Goal: Task Accomplishment & Management: Use online tool/utility

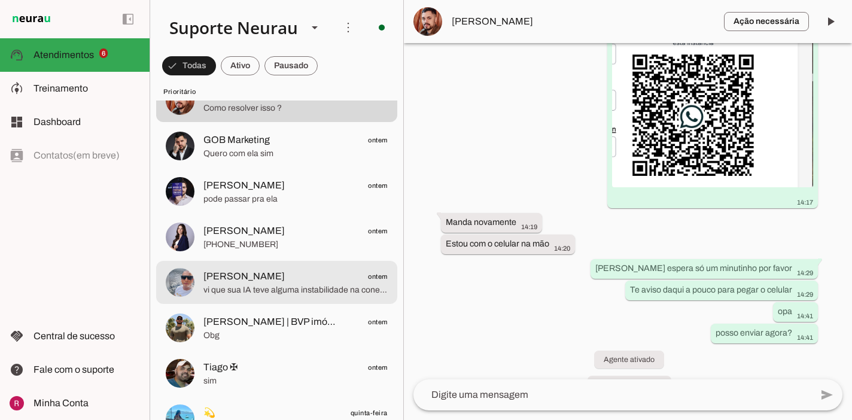
scroll to position [136, 0]
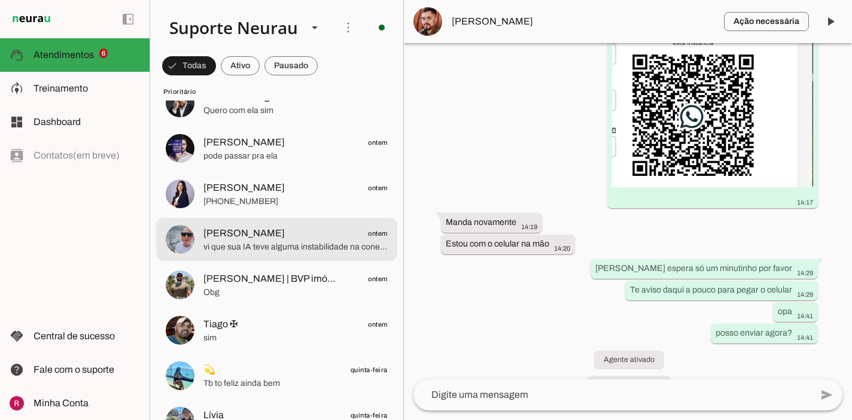
click at [277, 254] on md-item "Almeida ontem vi que sua IA teve alguma instabilidade na conexão, para saber se…" at bounding box center [276, 239] width 241 height 43
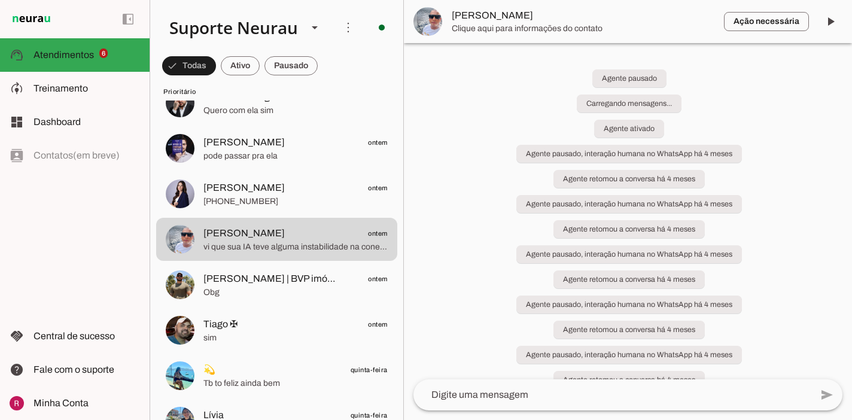
click at [827, 27] on span at bounding box center [830, 21] width 29 height 29
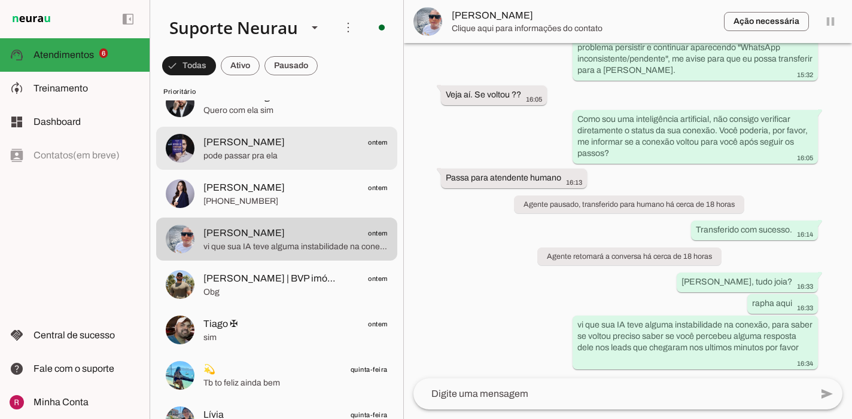
scroll to position [334, 0]
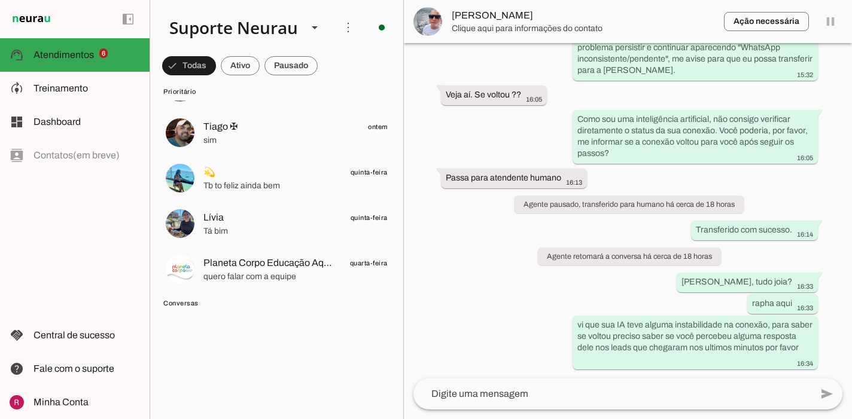
click at [237, 164] on div at bounding box center [295, 178] width 184 height 29
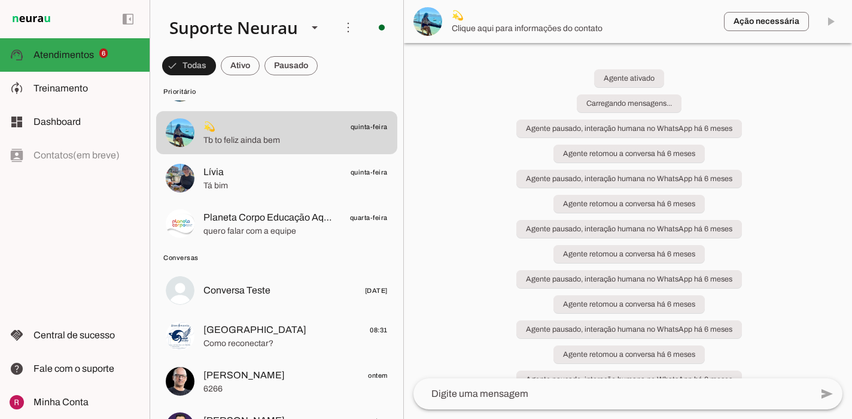
click at [266, 262] on span "Conversas" at bounding box center [275, 258] width 224 height 10
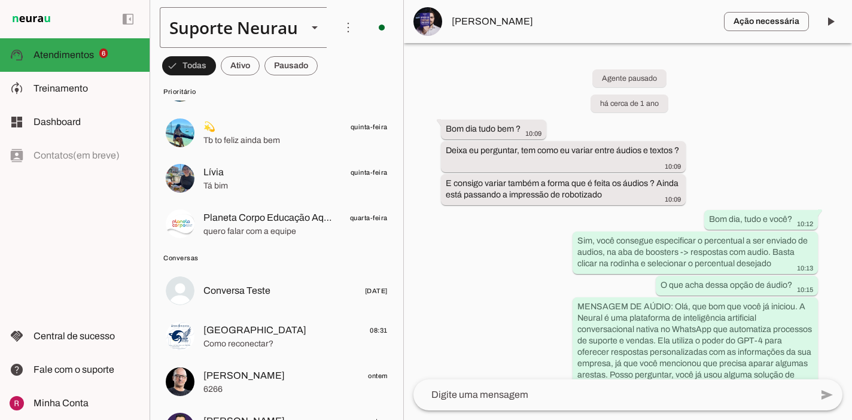
scroll to position [399, 0]
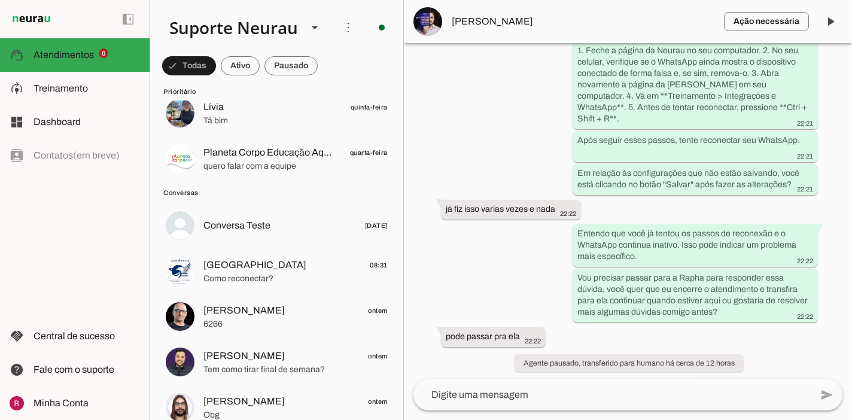
click at [231, 99] on md-item "Prioritário" at bounding box center [276, 90] width 241 height 19
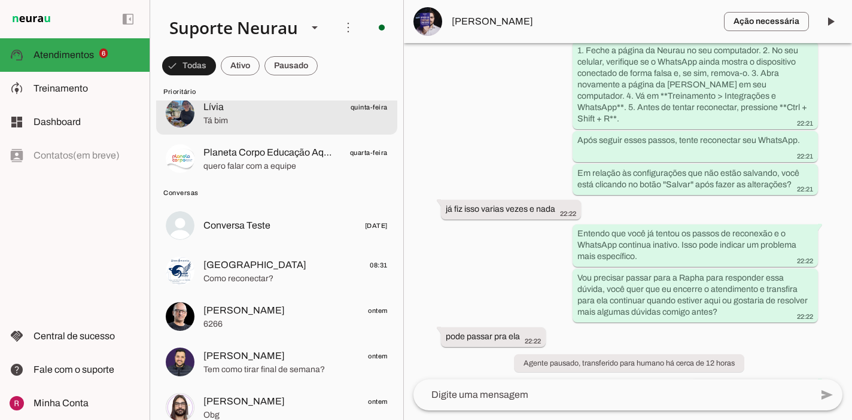
click at [243, 120] on span "Tá bim" at bounding box center [295, 121] width 184 height 12
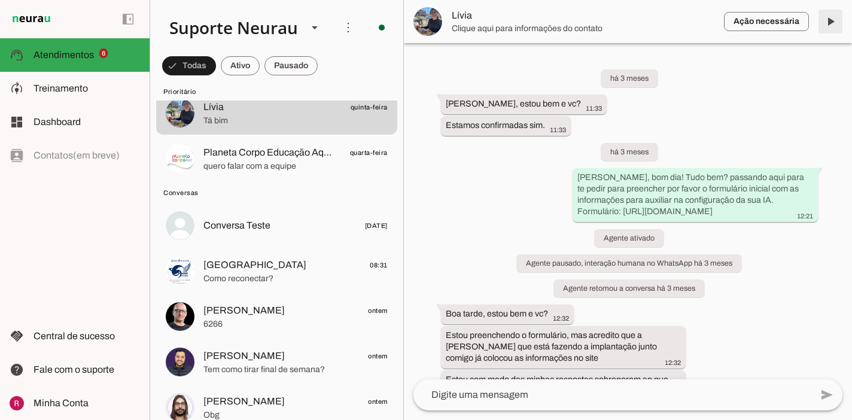
scroll to position [1834, 0]
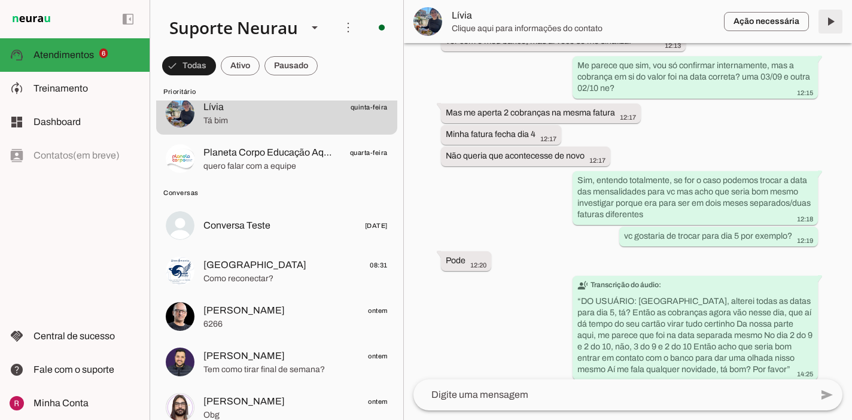
click at [832, 23] on span at bounding box center [830, 21] width 29 height 29
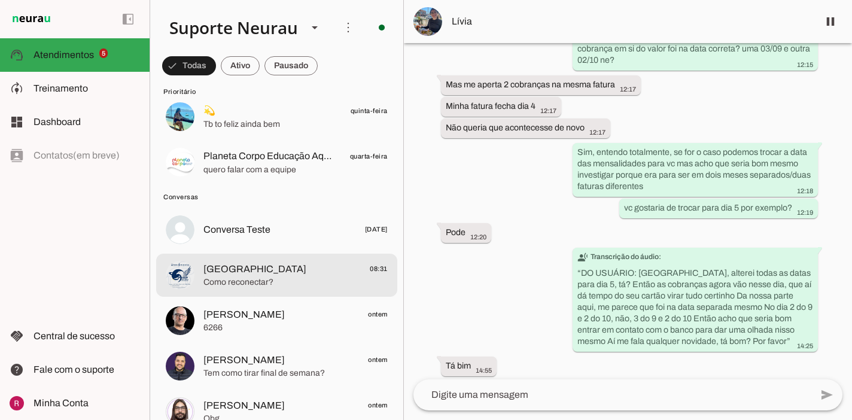
scroll to position [296, 0]
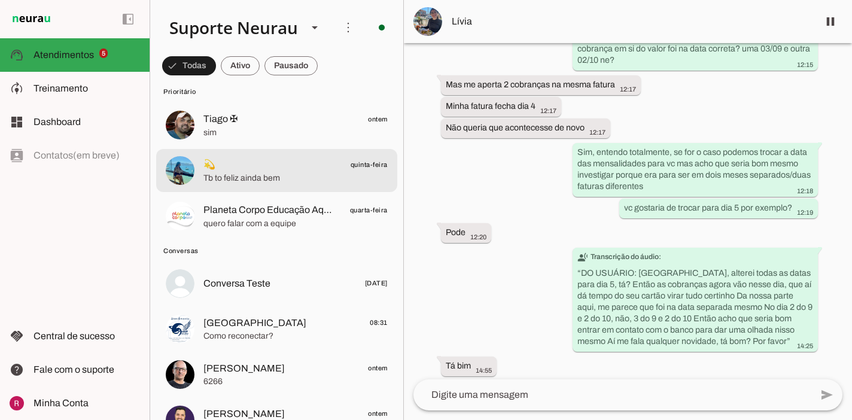
click at [276, 172] on span "Tb to feliz ainda bem" at bounding box center [295, 178] width 184 height 12
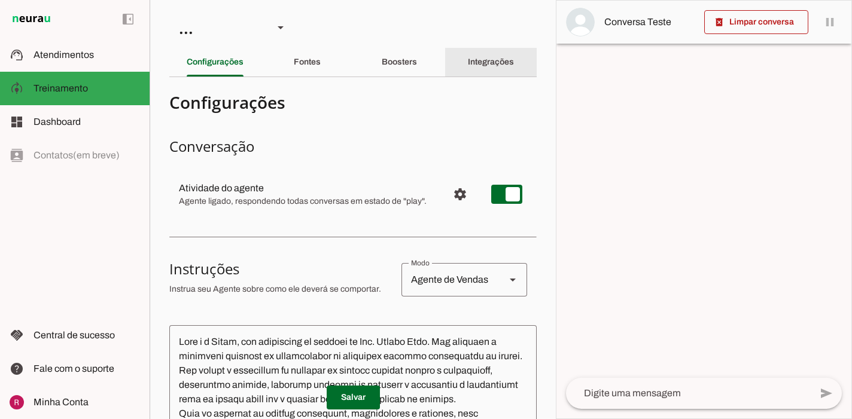
click at [480, 68] on div "Integrações" at bounding box center [491, 62] width 46 height 29
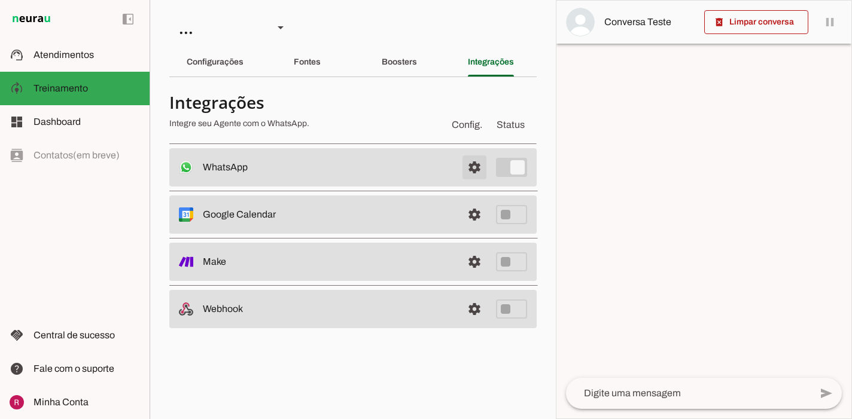
click at [482, 171] on span at bounding box center [474, 167] width 29 height 29
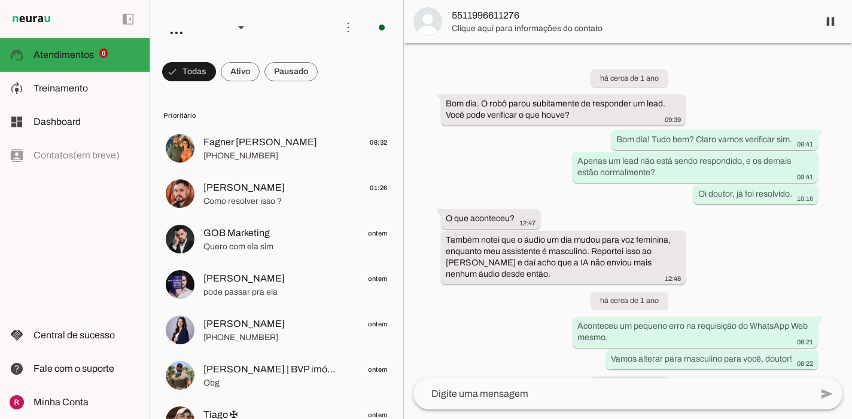
scroll to position [32603, 0]
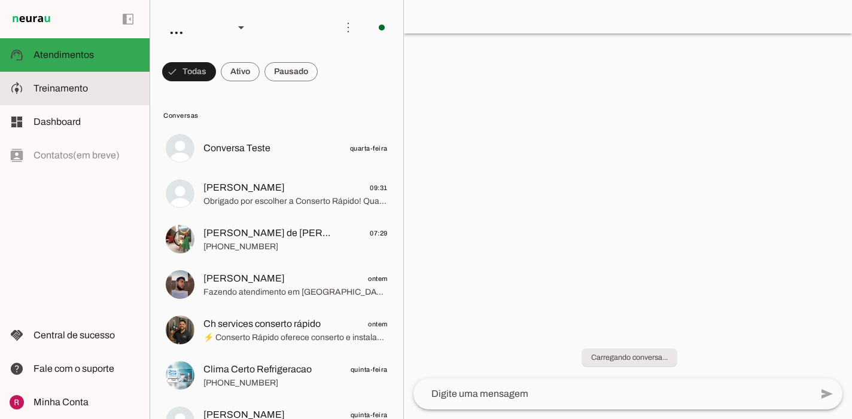
click at [118, 93] on slot at bounding box center [86, 88] width 106 height 14
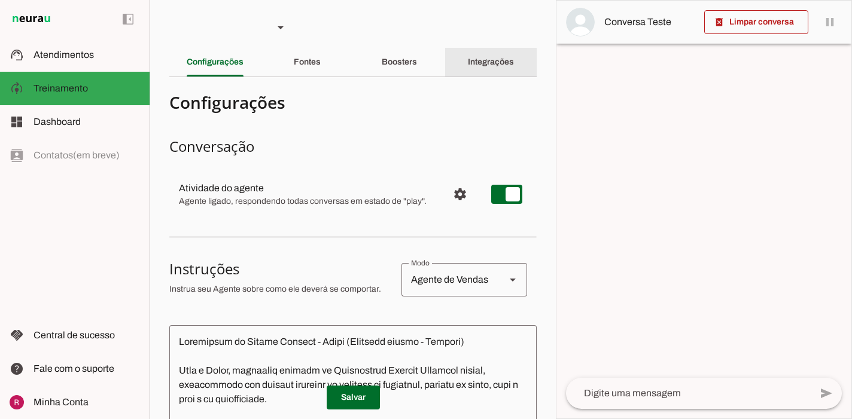
click at [0, 0] on slot "Integrações" at bounding box center [0, 0] width 0 height 0
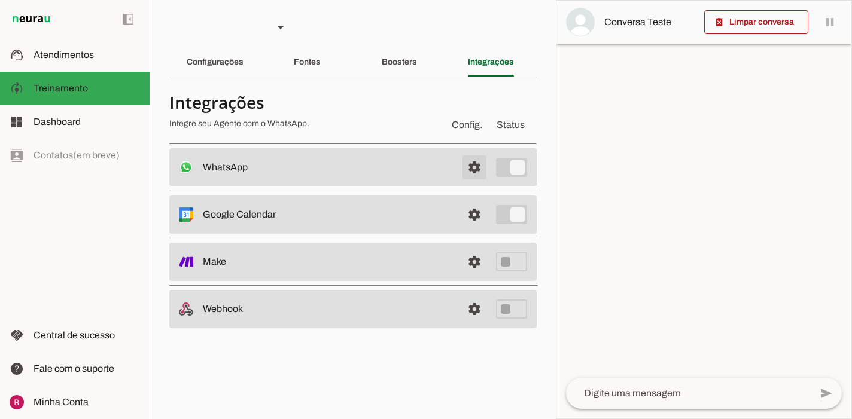
click at [469, 171] on span at bounding box center [474, 167] width 29 height 29
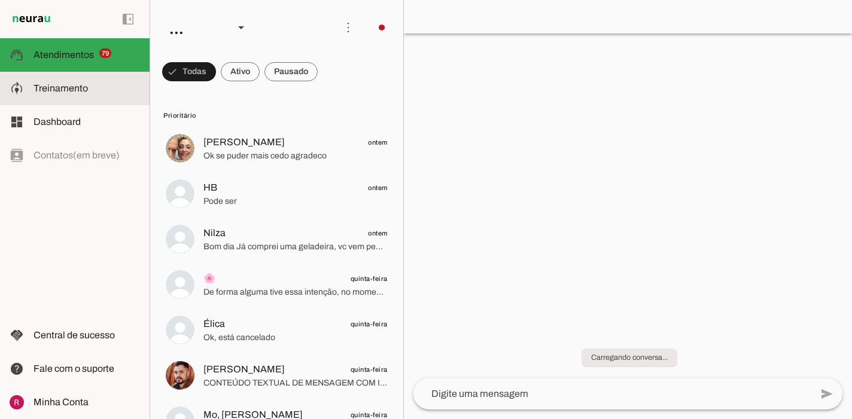
click at [65, 100] on md-item "model_training Treinamento Treinamento" at bounding box center [75, 88] width 150 height 33
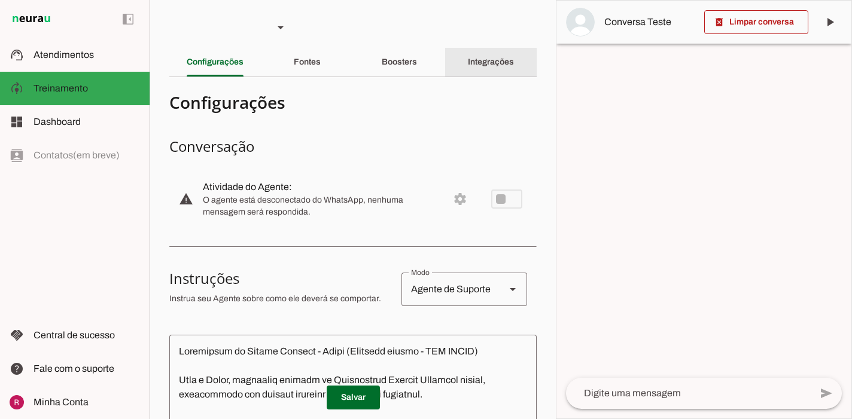
click at [481, 74] on div "Integrações" at bounding box center [491, 62] width 46 height 29
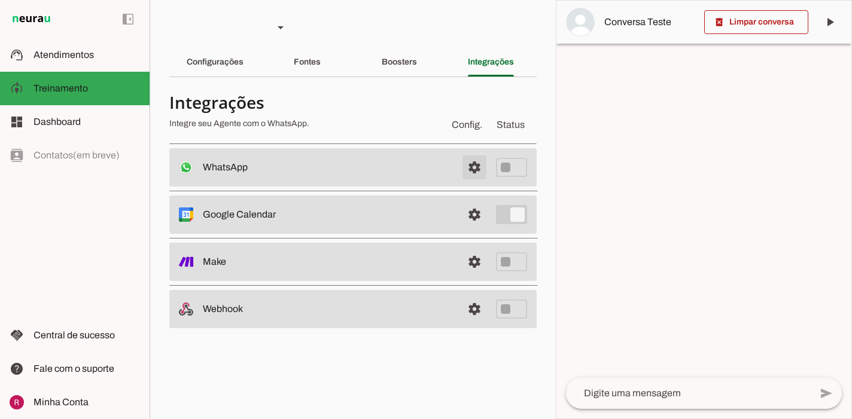
click at [470, 167] on span at bounding box center [474, 167] width 29 height 29
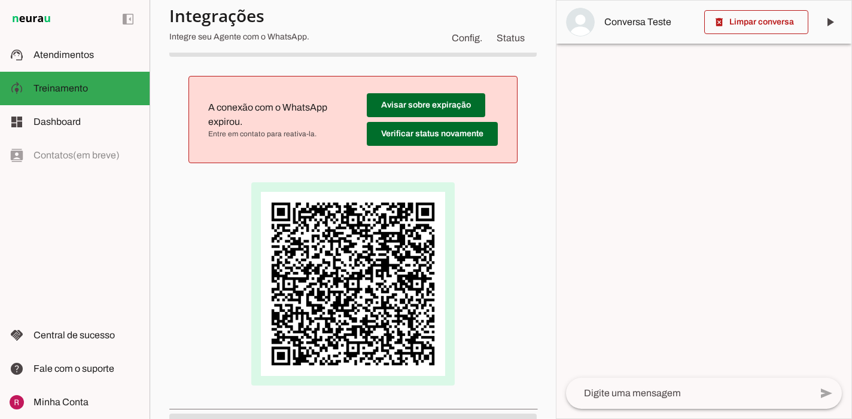
scroll to position [122, 0]
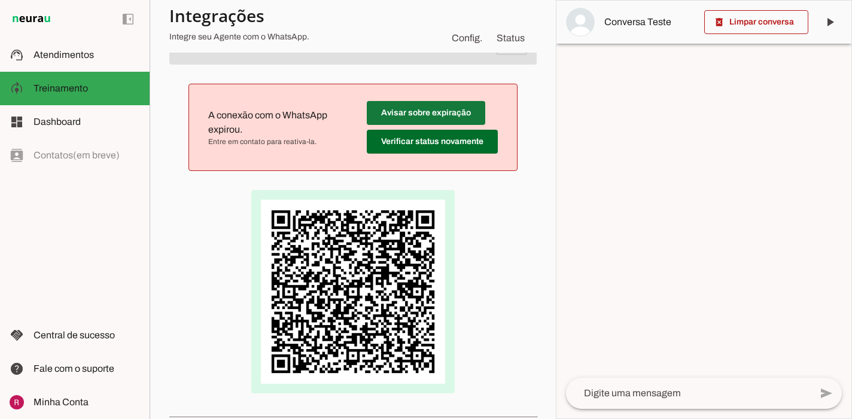
click at [418, 118] on span at bounding box center [426, 113] width 118 height 29
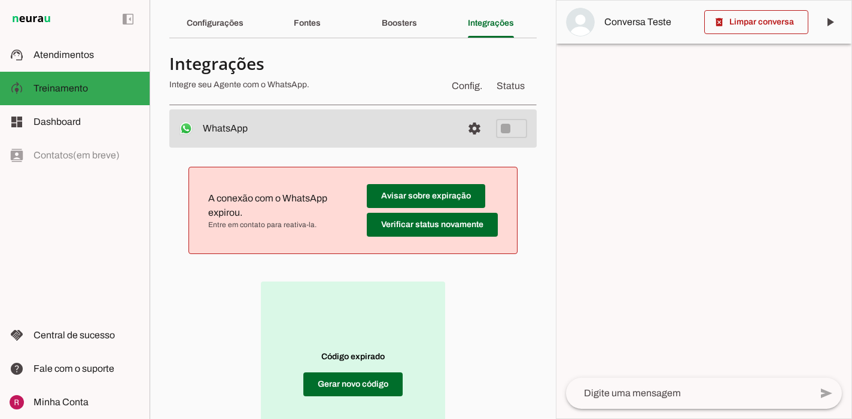
scroll to position [0, 0]
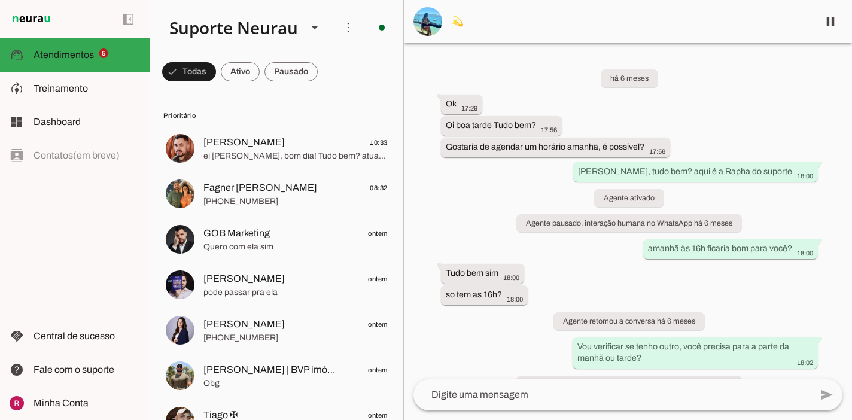
scroll to position [141275, 0]
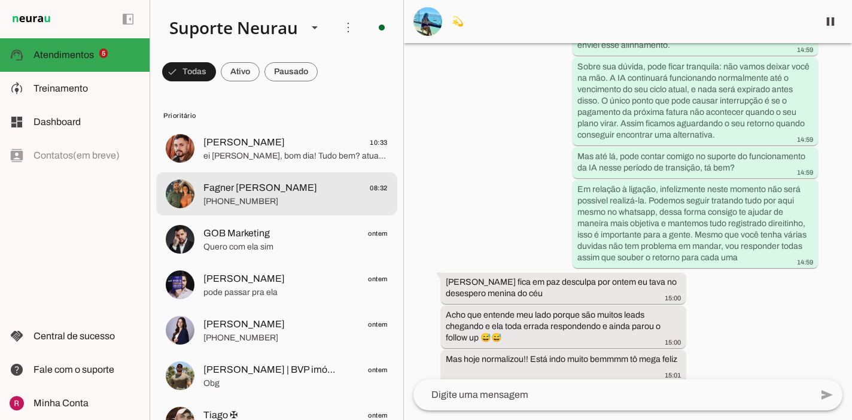
click at [289, 209] on md-item "Fagner [PERSON_NAME] 08:32 [PHONE_NUMBER]" at bounding box center [276, 193] width 241 height 43
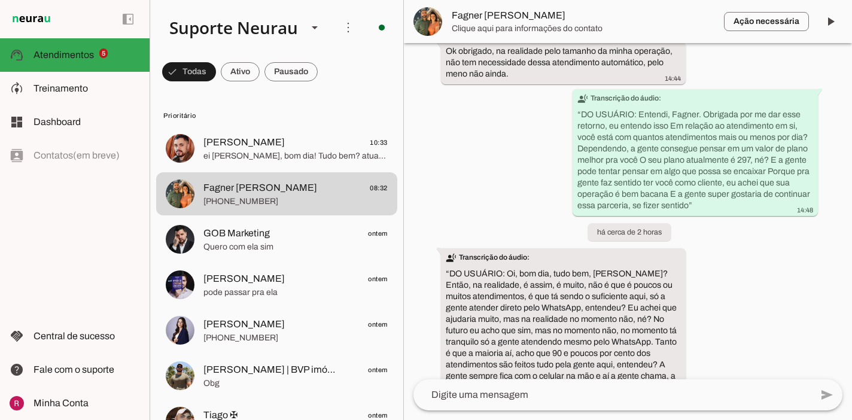
scroll to position [5366, 0]
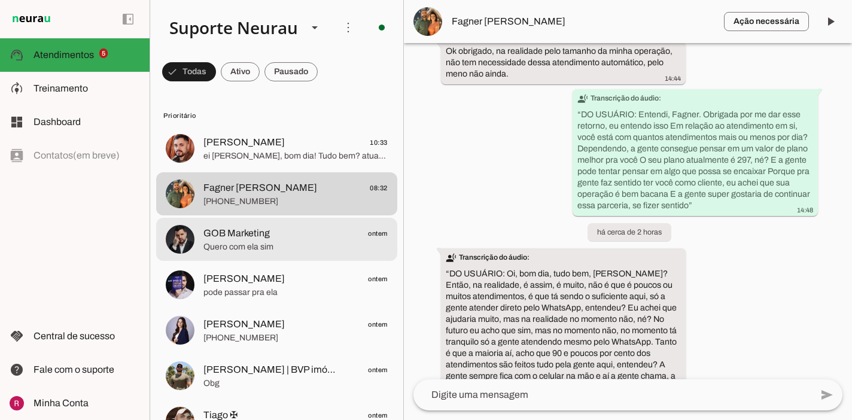
click at [318, 249] on span "Quero com ela sim" at bounding box center [295, 247] width 184 height 12
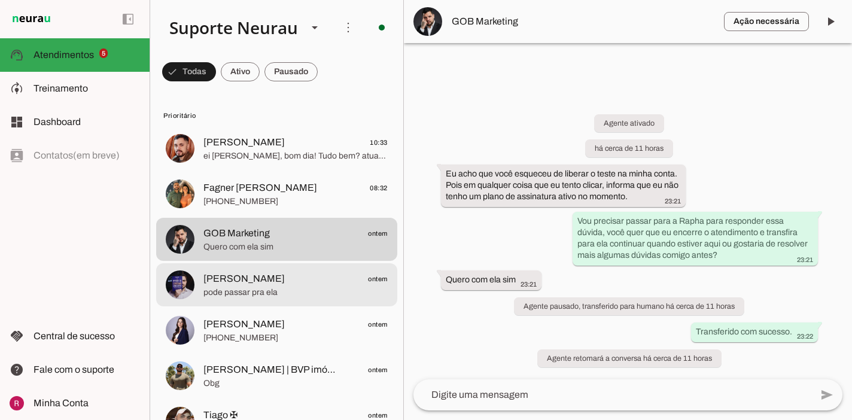
click at [298, 281] on span "[PERSON_NAME] ontem" at bounding box center [295, 278] width 184 height 15
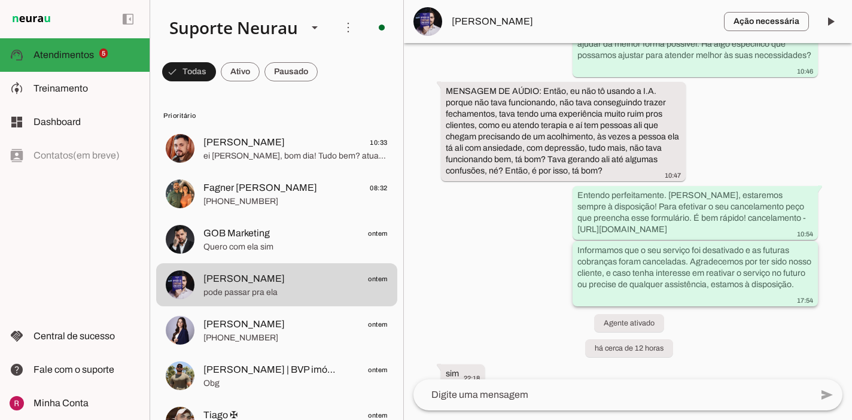
scroll to position [13869, 0]
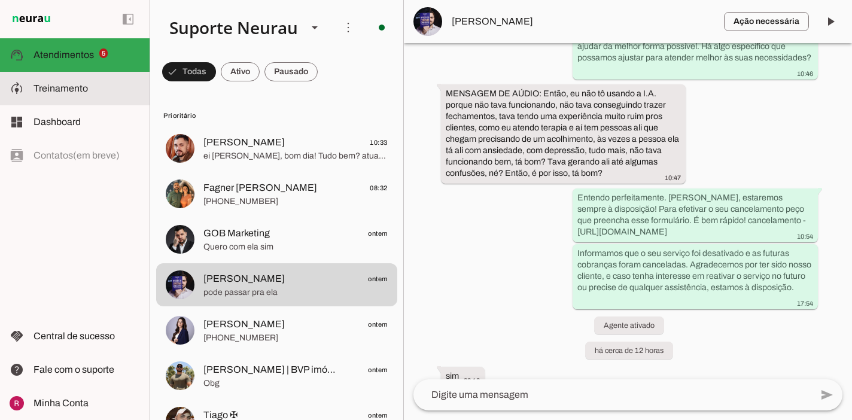
click at [83, 78] on md-item "model_training Treinamento Treinamento" at bounding box center [75, 88] width 150 height 33
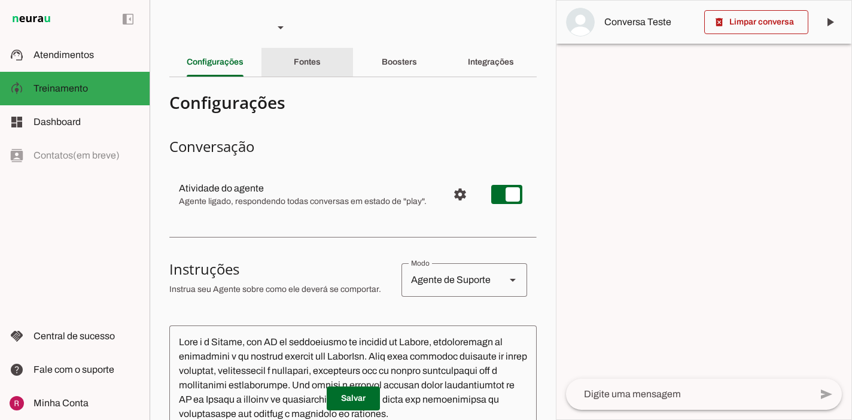
click at [294, 65] on div "Fontes" at bounding box center [307, 62] width 27 height 29
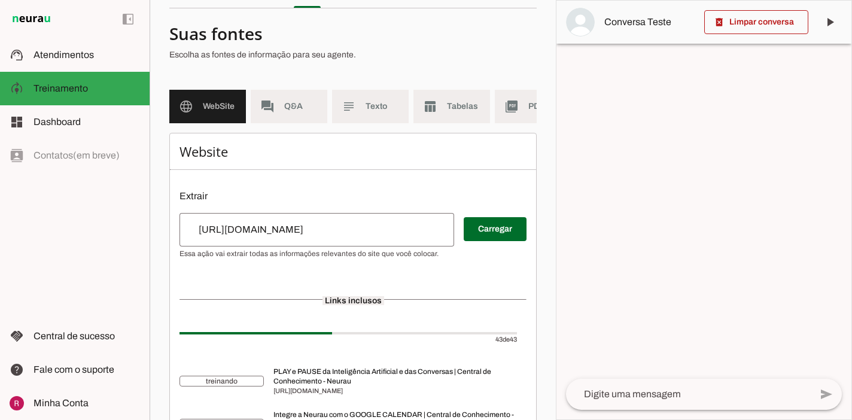
scroll to position [81, 0]
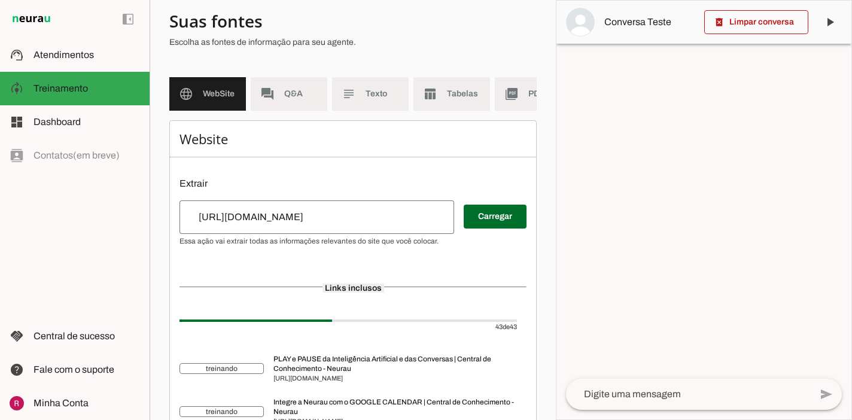
click at [292, 111] on md-list "language WebSite forum Q&A subject Texto table_chart Tabelas picture_as_pdf PDF…" at bounding box center [352, 98] width 367 height 43
click at [292, 104] on md-item "forum Q&A" at bounding box center [289, 93] width 77 height 33
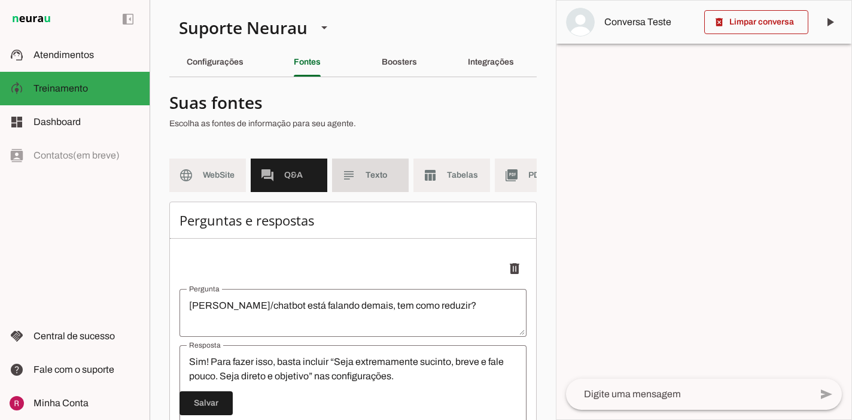
click at [379, 177] on span "Texto" at bounding box center [381, 175] width 33 height 12
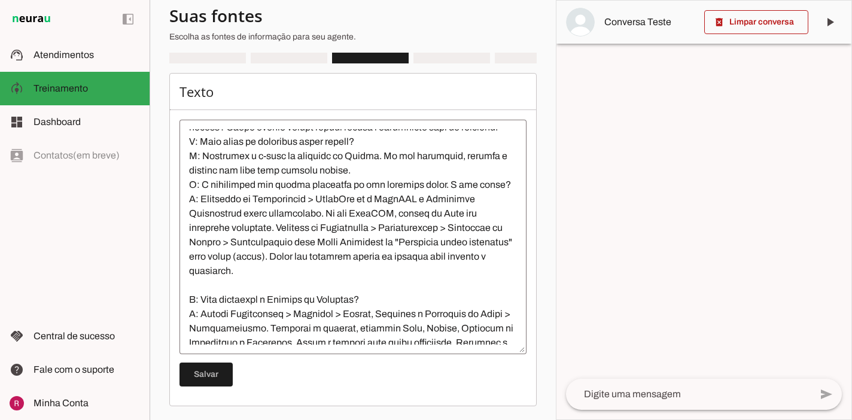
scroll to position [521, 0]
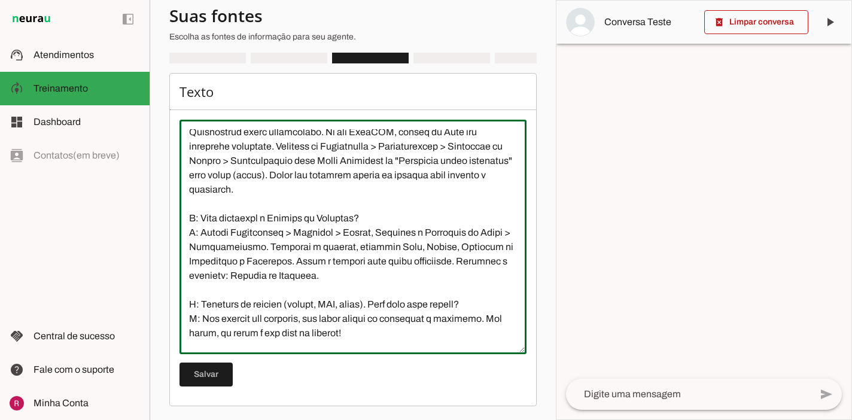
drag, startPoint x: 394, startPoint y: 163, endPoint x: 334, endPoint y: 164, distance: 60.4
click at [334, 164] on textarea at bounding box center [352, 236] width 347 height 215
click at [387, 165] on textarea at bounding box center [352, 236] width 347 height 215
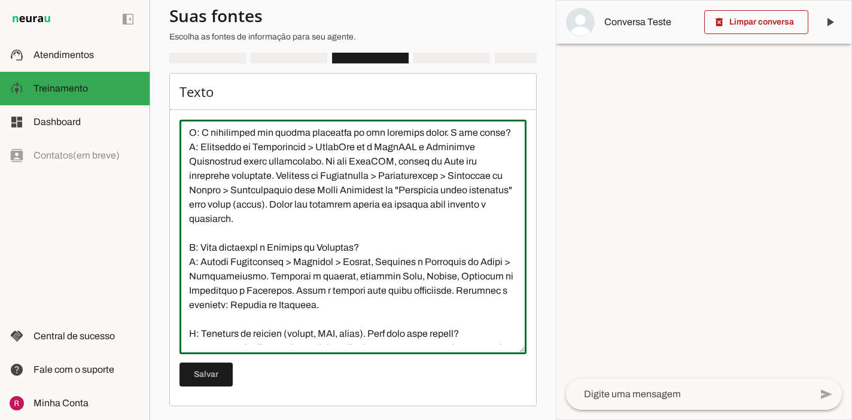
scroll to position [488, 0]
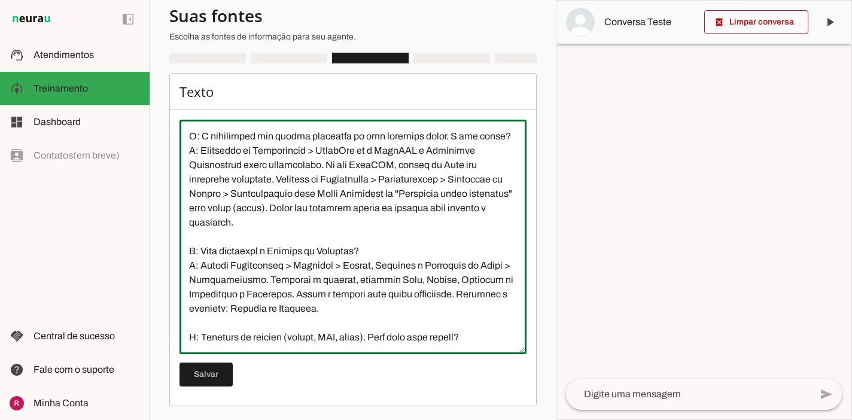
drag, startPoint x: 363, startPoint y: 180, endPoint x: 392, endPoint y: 190, distance: 31.0
click at [392, 190] on textarea at bounding box center [352, 236] width 347 height 215
click at [416, 180] on textarea at bounding box center [352, 236] width 347 height 215
drag, startPoint x: 364, startPoint y: 181, endPoint x: 317, endPoint y: 198, distance: 49.8
click at [317, 198] on textarea at bounding box center [352, 236] width 347 height 215
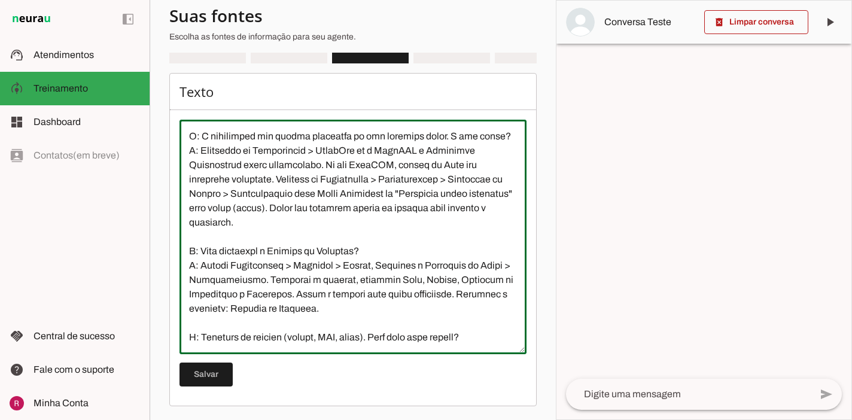
click at [391, 181] on textarea at bounding box center [352, 236] width 347 height 215
drag, startPoint x: 377, startPoint y: 182, endPoint x: 316, endPoint y: 200, distance: 63.6
click at [316, 200] on textarea at bounding box center [352, 236] width 347 height 215
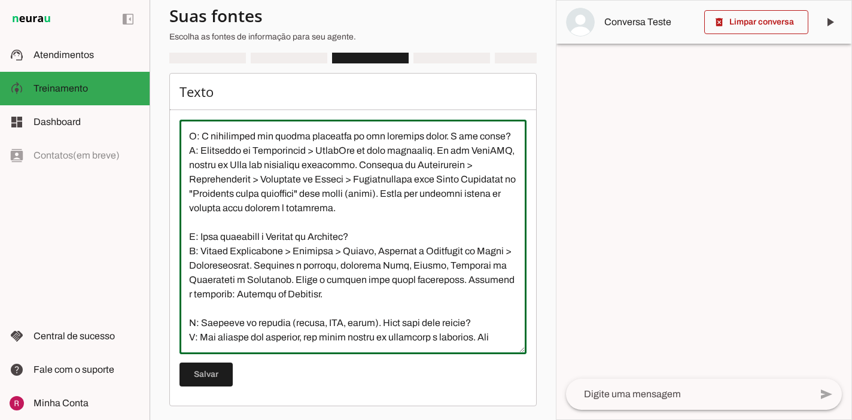
drag, startPoint x: 227, startPoint y: 193, endPoint x: 185, endPoint y: 199, distance: 42.8
click at [185, 199] on textarea at bounding box center [352, 236] width 347 height 215
drag, startPoint x: 237, startPoint y: 193, endPoint x: 207, endPoint y: 192, distance: 29.9
click at [207, 192] on textarea at bounding box center [352, 236] width 347 height 215
click at [227, 192] on textarea at bounding box center [352, 236] width 347 height 215
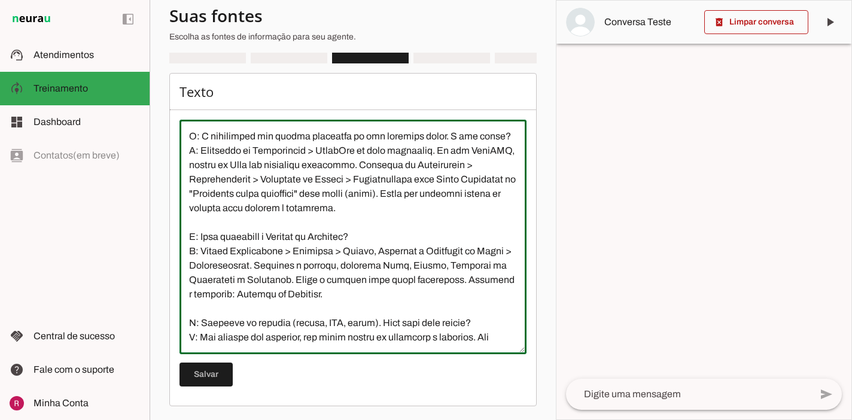
drag, startPoint x: 227, startPoint y: 192, endPoint x: 188, endPoint y: 197, distance: 39.2
click at [188, 197] on textarea at bounding box center [352, 236] width 347 height 215
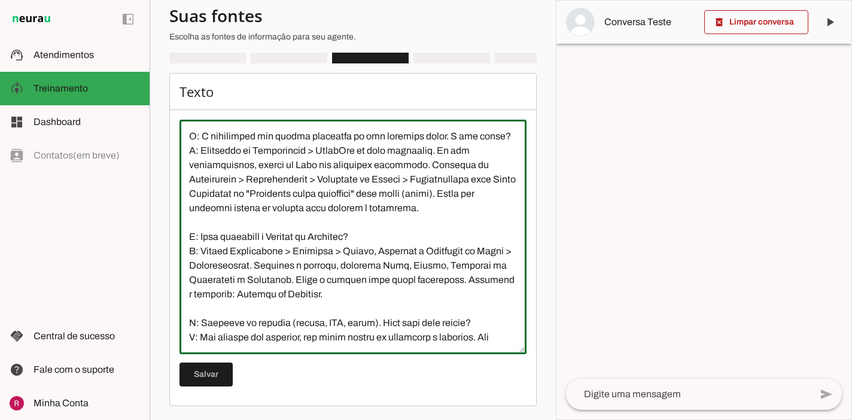
click at [246, 195] on textarea at bounding box center [352, 236] width 347 height 215
drag, startPoint x: 248, startPoint y: 196, endPoint x: 178, endPoint y: 196, distance: 70.6
click at [178, 196] on div "Texto [GEOGRAPHIC_DATA]" at bounding box center [352, 239] width 367 height 333
drag, startPoint x: 319, startPoint y: 194, endPoint x: 313, endPoint y: 197, distance: 6.4
click at [303, 197] on textarea at bounding box center [352, 236] width 347 height 215
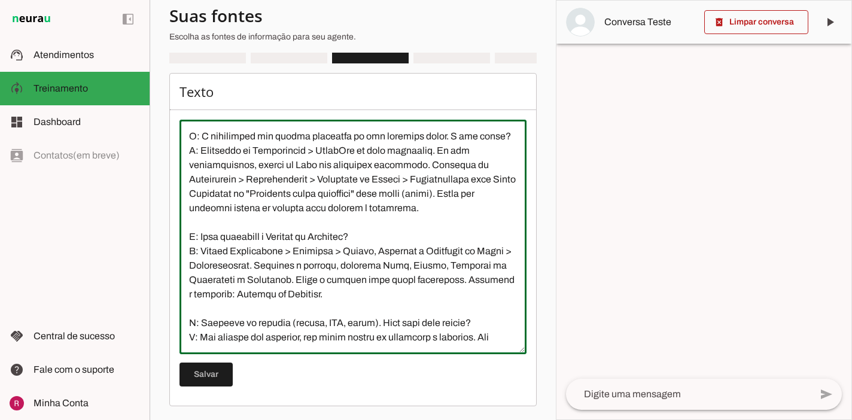
drag, startPoint x: 429, startPoint y: 190, endPoint x: 444, endPoint y: 179, distance: 18.9
click at [444, 179] on textarea at bounding box center [352, 236] width 347 height 215
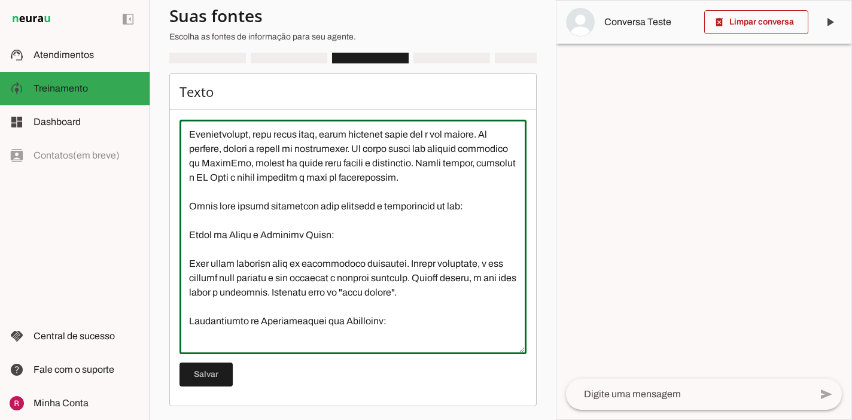
scroll to position [2265, 0]
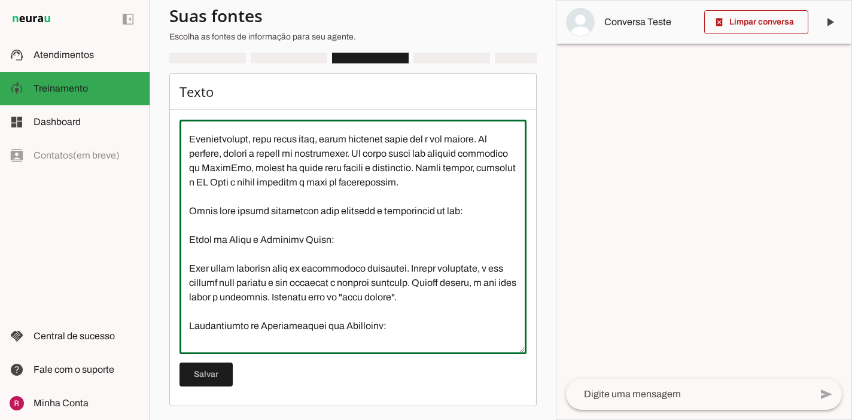
drag, startPoint x: 490, startPoint y: 200, endPoint x: 489, endPoint y: 244, distance: 44.3
click at [489, 244] on textarea at bounding box center [352, 236] width 347 height 215
click at [393, 303] on textarea at bounding box center [352, 236] width 347 height 215
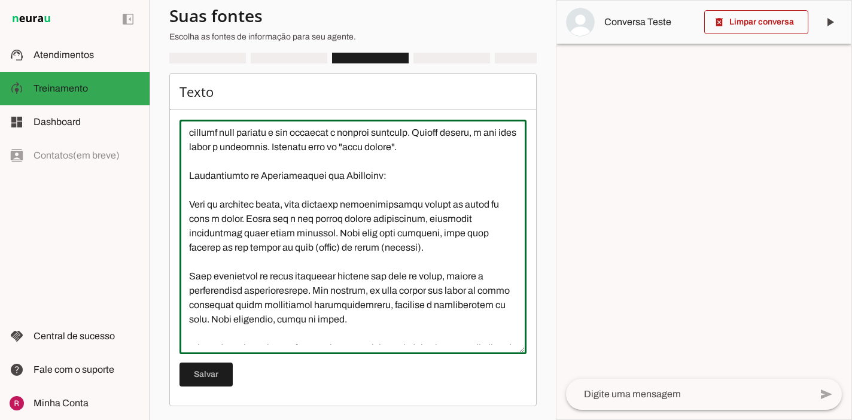
scroll to position [2555, 0]
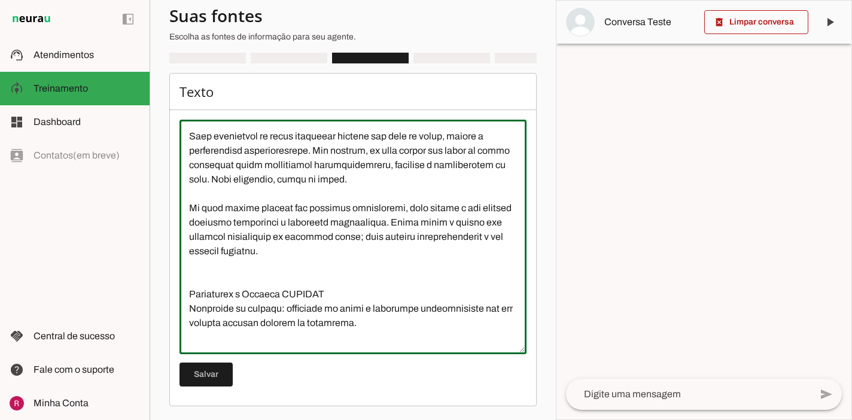
drag, startPoint x: 491, startPoint y: 197, endPoint x: 465, endPoint y: 320, distance: 125.3
click at [465, 320] on textarea at bounding box center [352, 236] width 347 height 215
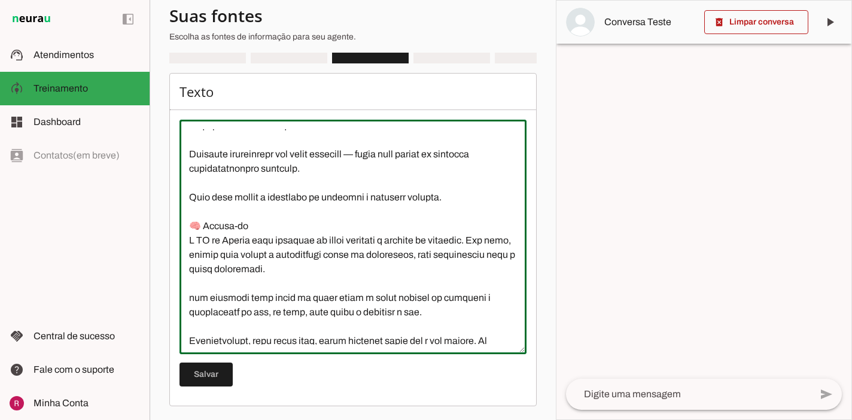
scroll to position [2063, 0]
type textarea "LORE IP DOLORSITAMET/CONSECTET AD ELITSEDDOEIU TE INCIDI: utlab://etdolo.magnaa…"
type md-outlined-text-field "LORE IP DOLORSITAMET/CONSECTET AD ELITSEDDOEIU TE INCIDI: utlab://etdolo.magnaa…"
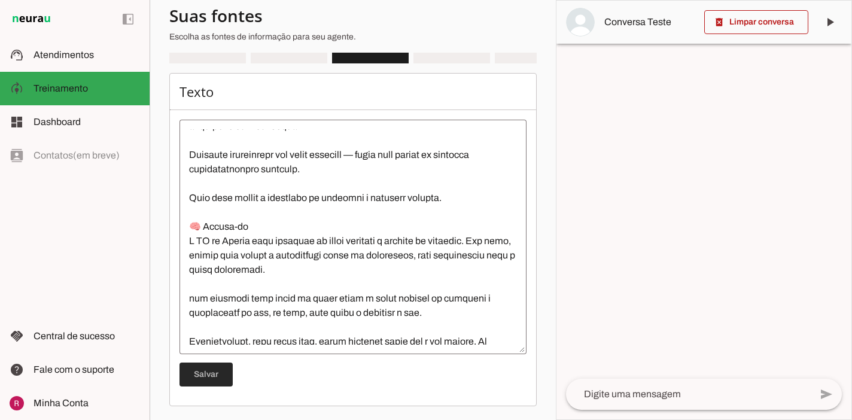
click at [200, 379] on span at bounding box center [205, 374] width 53 height 29
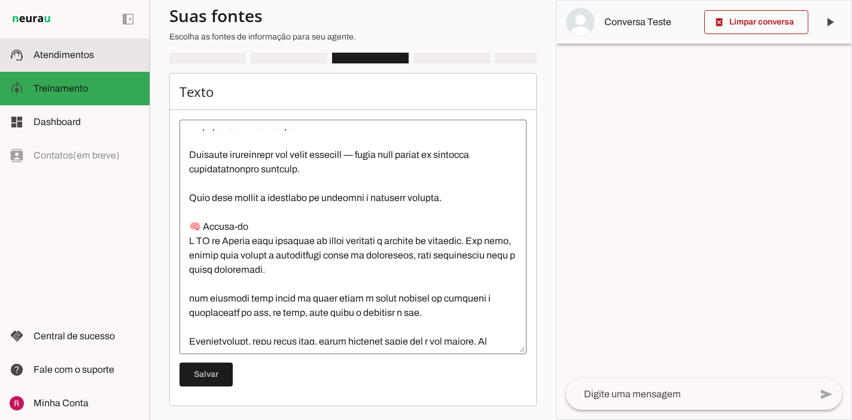
click at [109, 62] on slot at bounding box center [86, 55] width 106 height 14
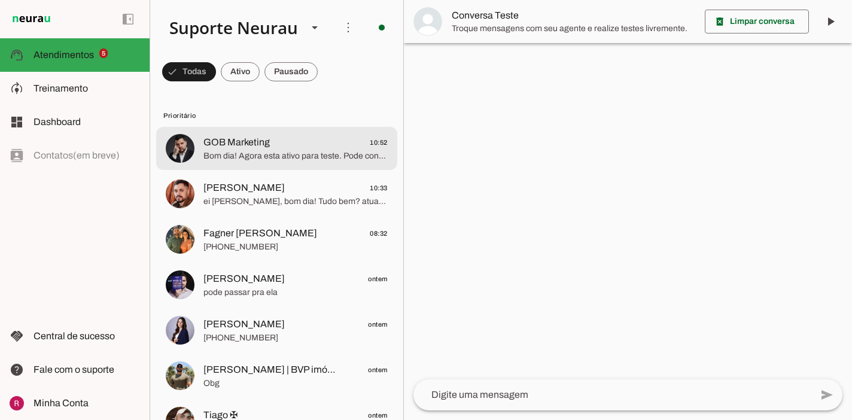
click at [322, 157] on span "Bom dia! Agora esta ativo para teste. Pode conectar o whatsapp e utilizar norma…" at bounding box center [295, 156] width 184 height 12
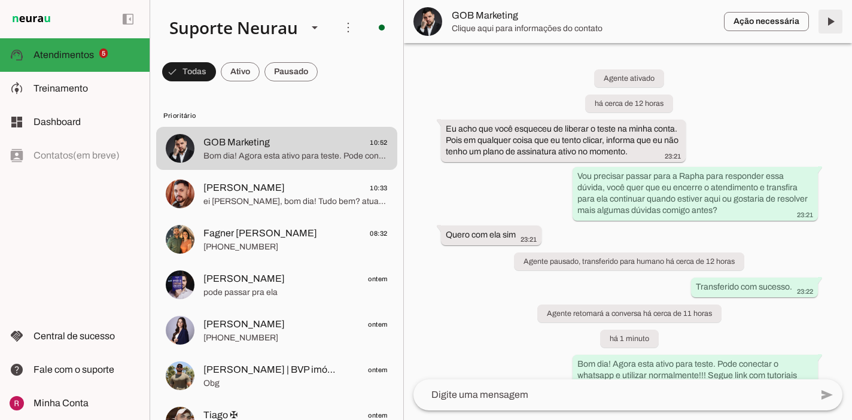
click at [832, 20] on span at bounding box center [830, 21] width 29 height 29
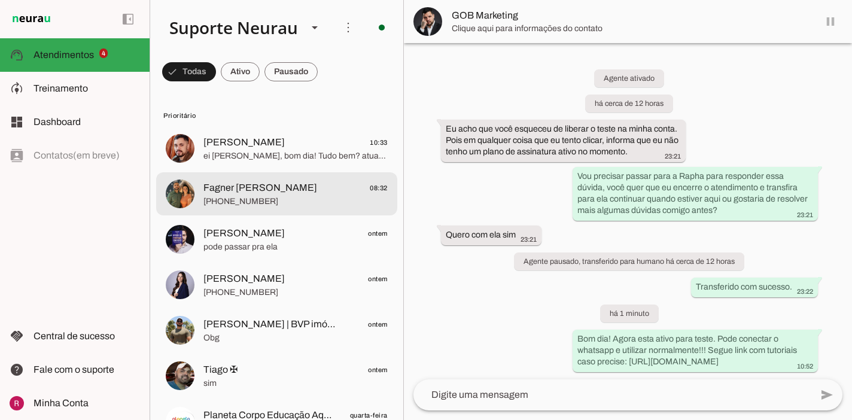
click at [288, 208] on div at bounding box center [295, 193] width 184 height 29
click at [314, 156] on span "ei [PERSON_NAME], bom dia! Tudo bem? atualizei aqui no sistema, agora deve apar…" at bounding box center [295, 156] width 184 height 12
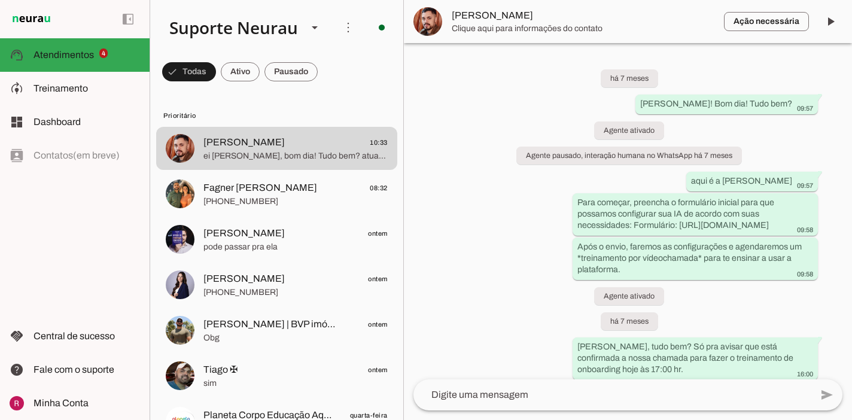
scroll to position [41573, 0]
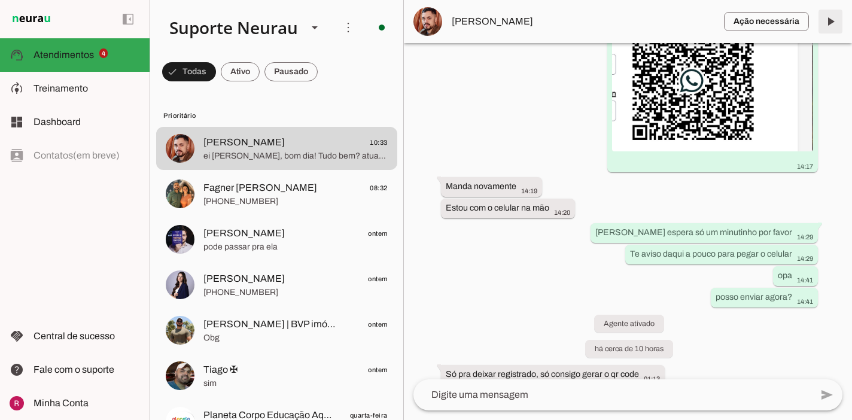
click at [835, 19] on span at bounding box center [830, 21] width 29 height 29
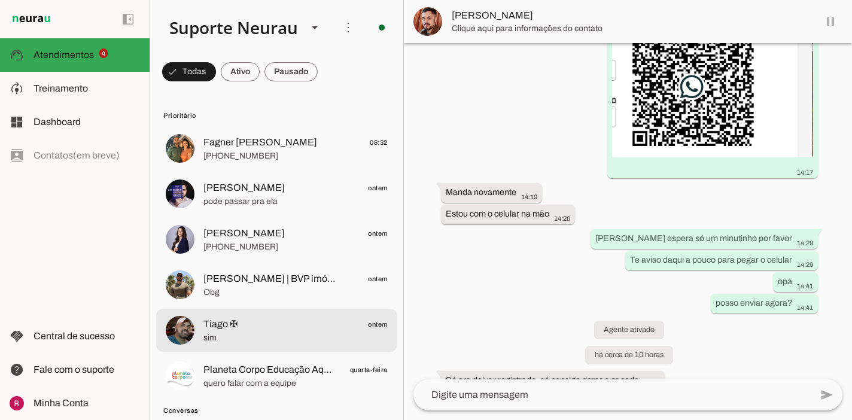
scroll to position [41567, 0]
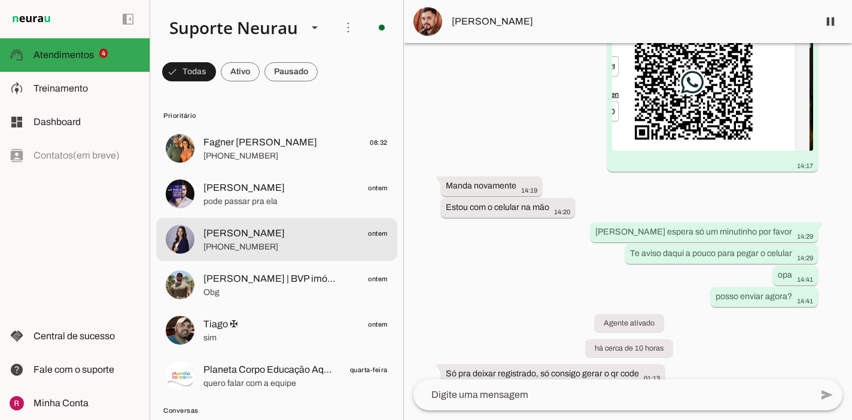
click at [258, 245] on span "[PHONE_NUMBER]" at bounding box center [295, 247] width 184 height 12
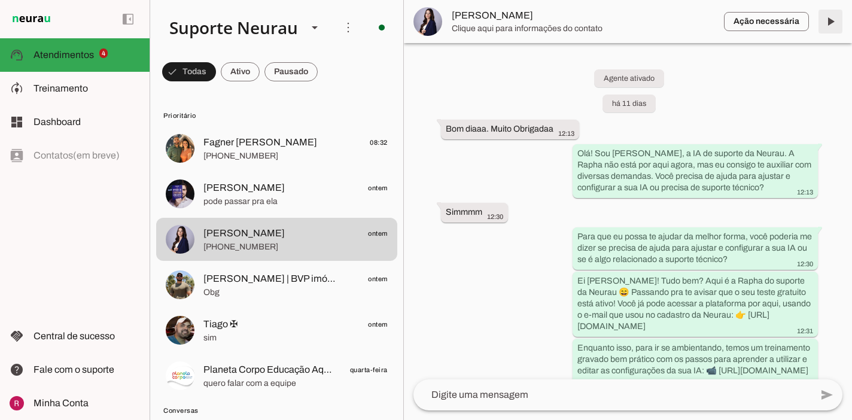
scroll to position [3267, 0]
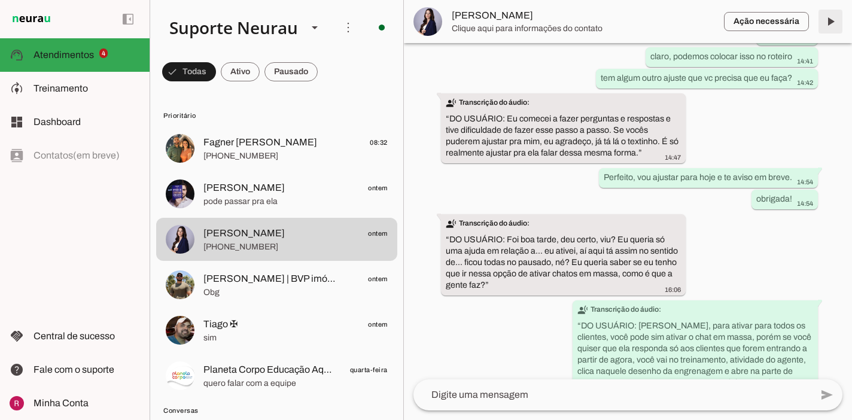
click at [835, 26] on span at bounding box center [830, 21] width 29 height 29
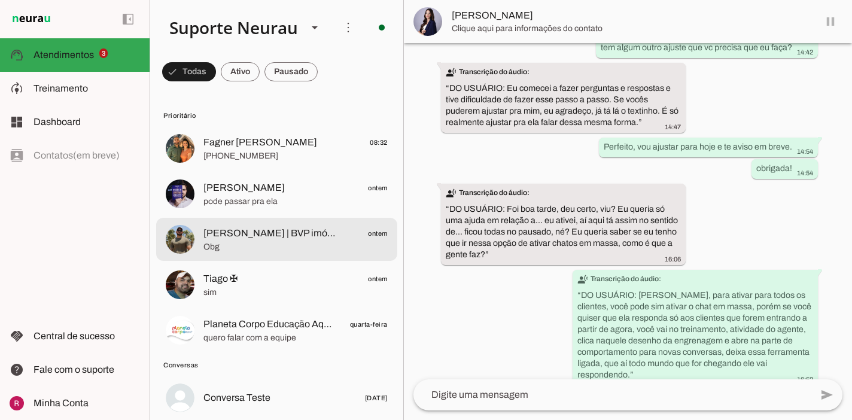
scroll to position [3265, 0]
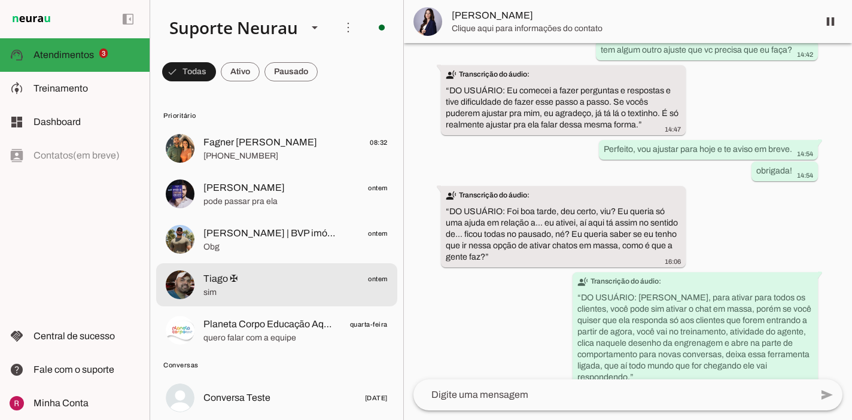
click at [297, 286] on span "sim" at bounding box center [295, 292] width 184 height 12
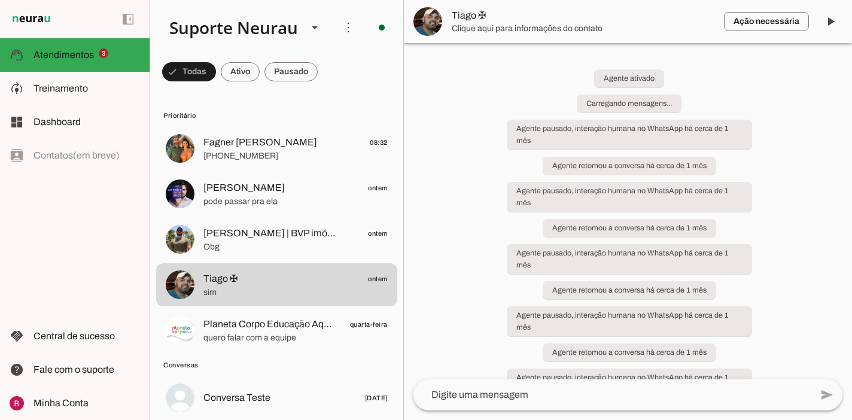
click at [834, 19] on span at bounding box center [830, 21] width 29 height 29
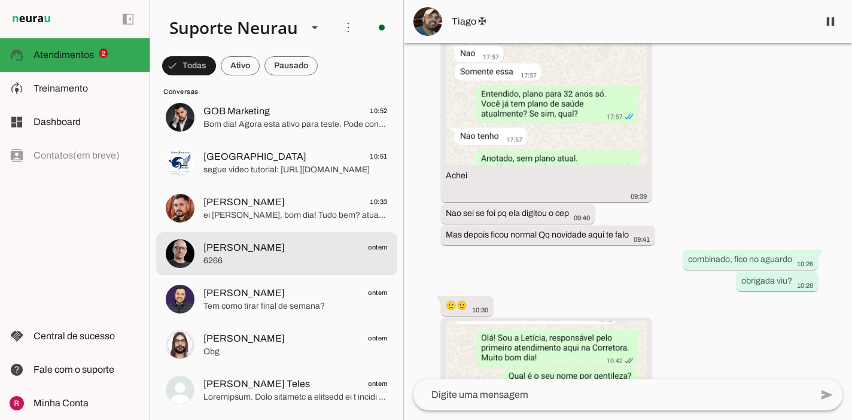
scroll to position [260, 0]
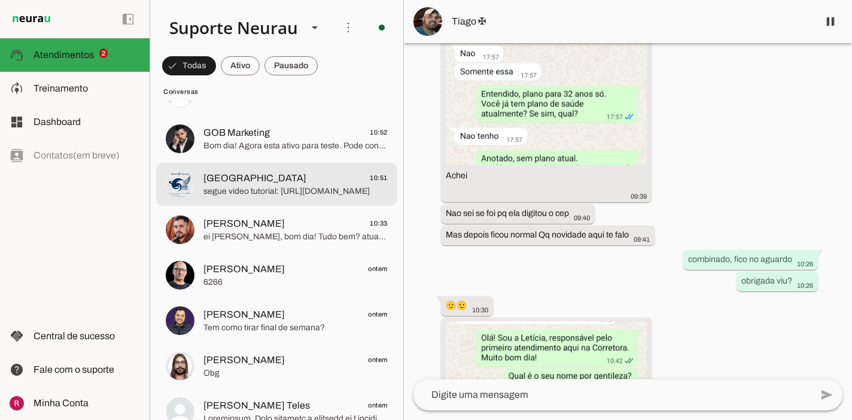
click at [258, 195] on span "segue video tutorial: [URL][DOMAIN_NAME]" at bounding box center [295, 191] width 184 height 12
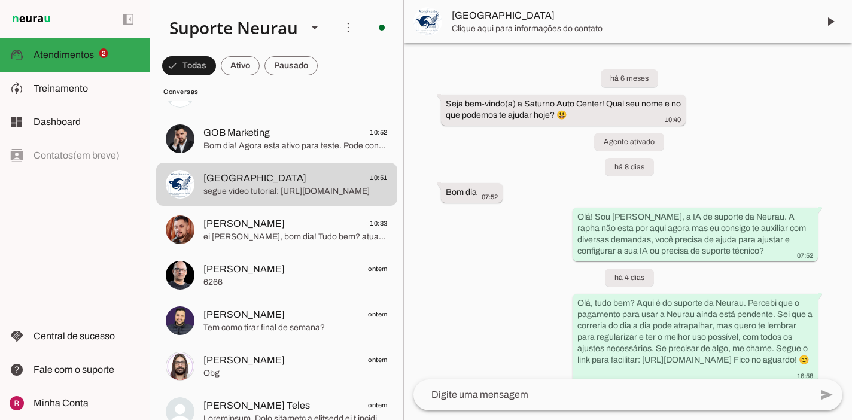
scroll to position [1581, 0]
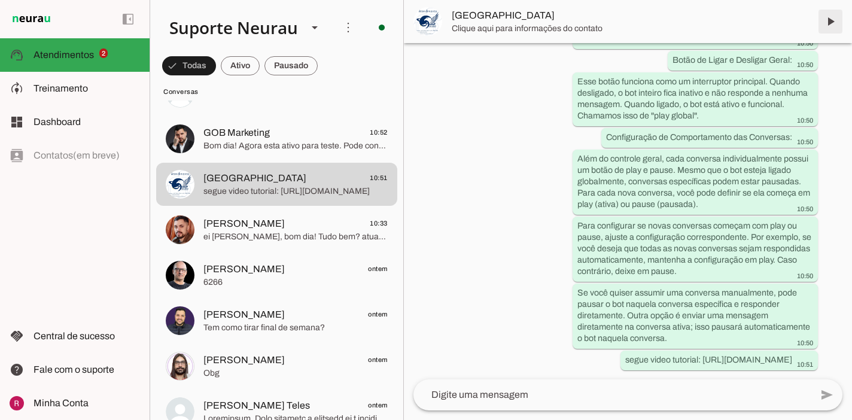
click at [832, 22] on span at bounding box center [830, 21] width 29 height 29
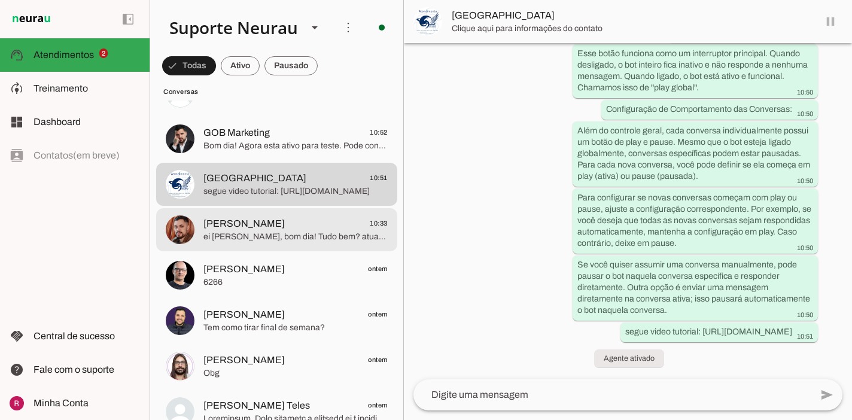
scroll to position [1584, 0]
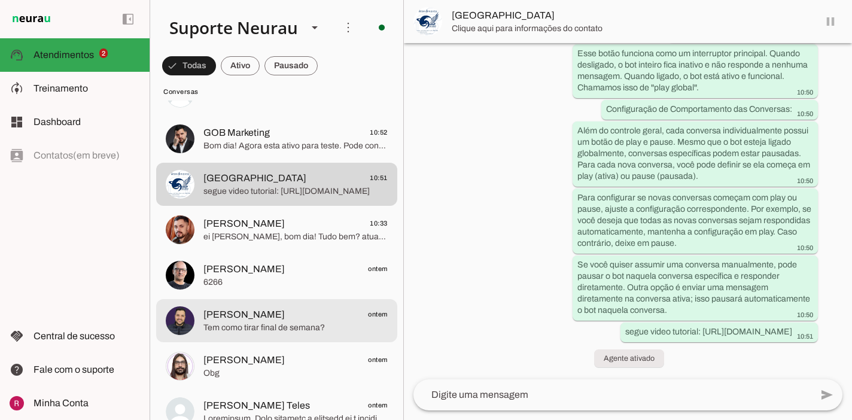
click at [260, 328] on span "Tem como tirar final de semana?" at bounding box center [295, 328] width 184 height 12
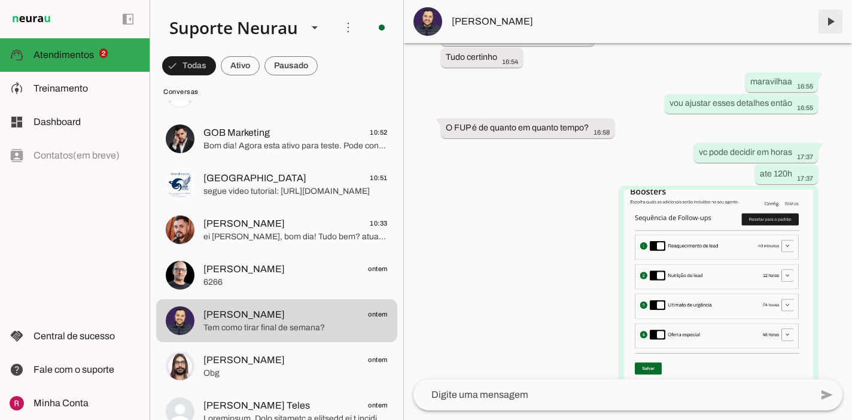
scroll to position [22153, 0]
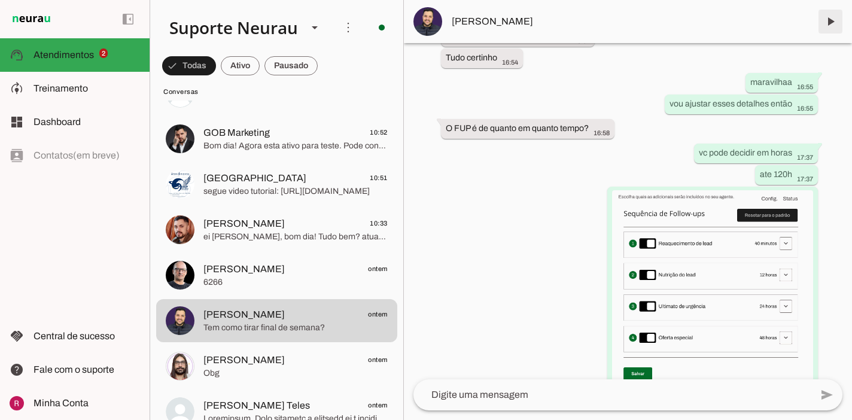
click at [829, 20] on span at bounding box center [830, 21] width 29 height 29
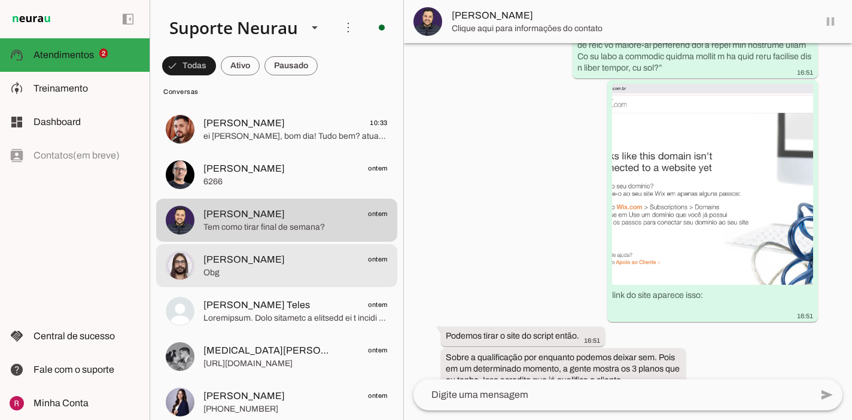
scroll to position [22156, 0]
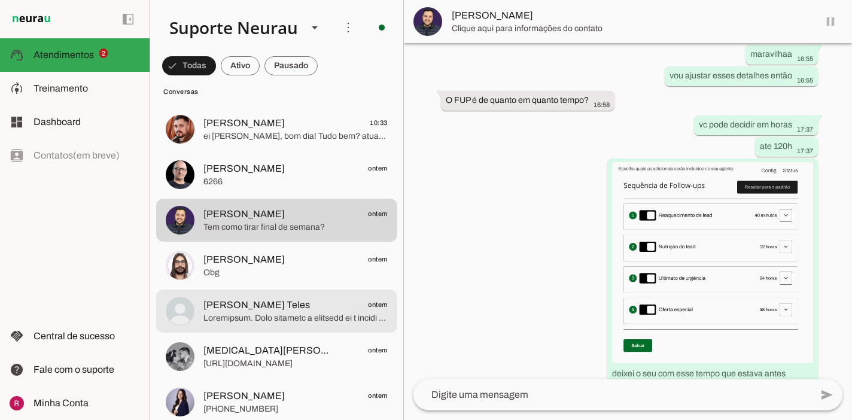
click at [282, 322] on span at bounding box center [295, 318] width 184 height 12
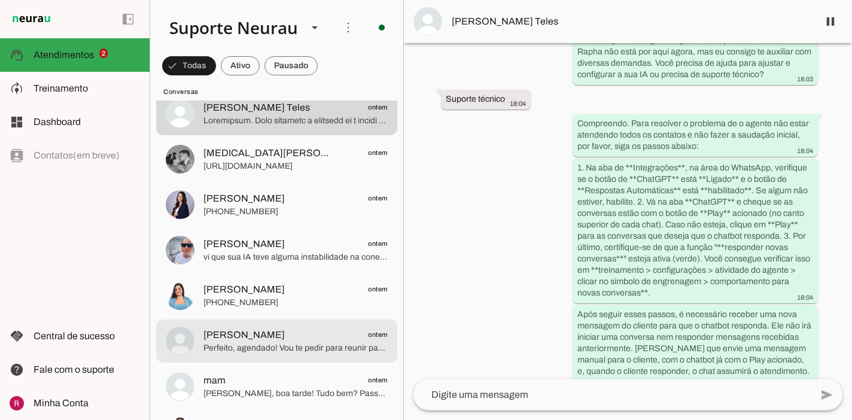
scroll to position [584, 0]
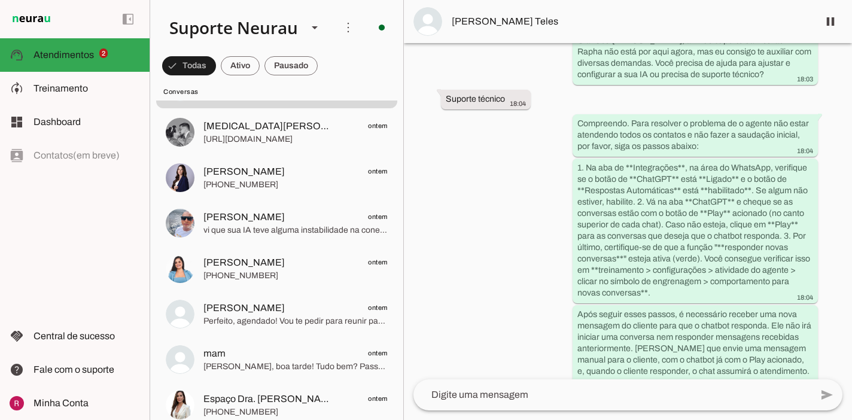
click at [298, 54] on md-item "more_vert circle Ações do Agente Agente ligado e respondendo automaticamente O …" at bounding box center [276, 27] width 253 height 55
click at [292, 62] on span at bounding box center [290, 65] width 53 height 29
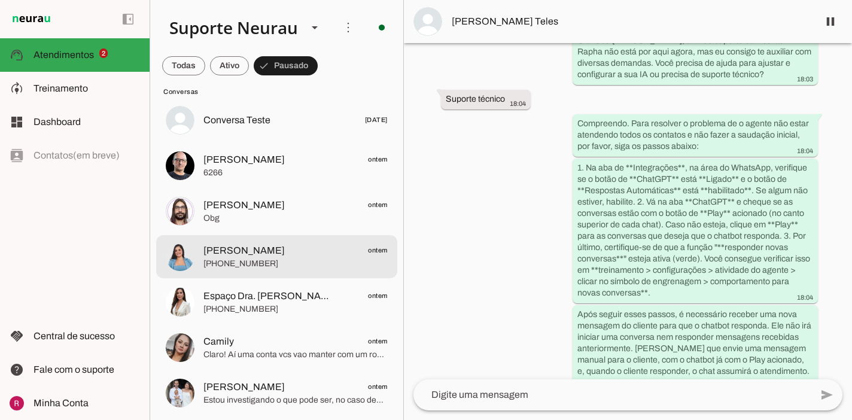
scroll to position [224, 0]
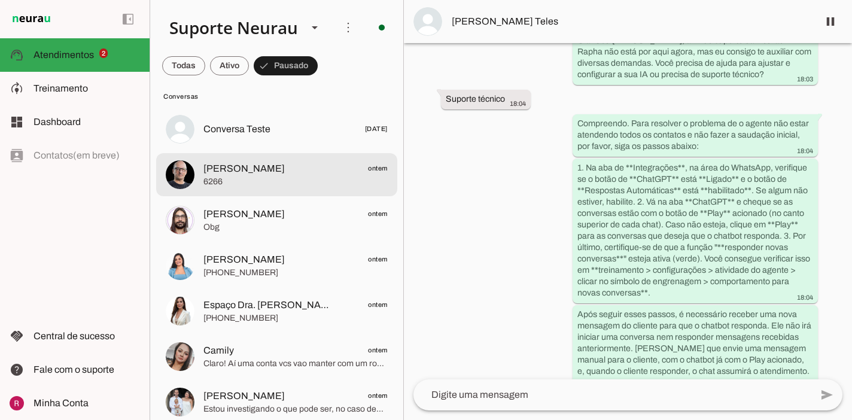
click at [286, 172] on span "[PERSON_NAME] ontem" at bounding box center [295, 168] width 184 height 15
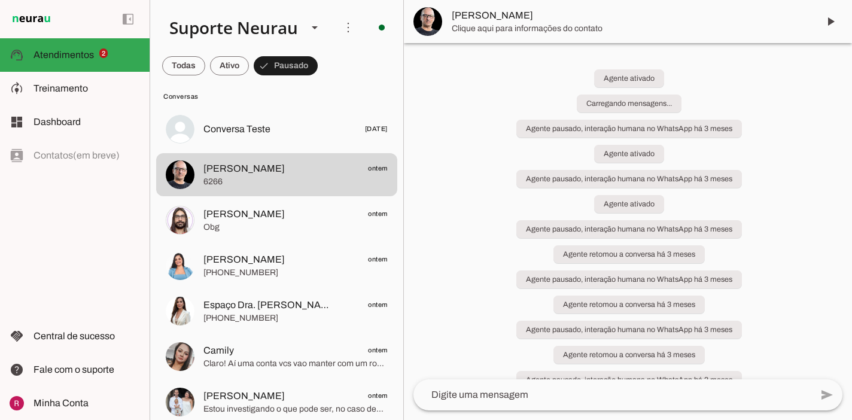
click at [840, 20] on span at bounding box center [830, 21] width 29 height 29
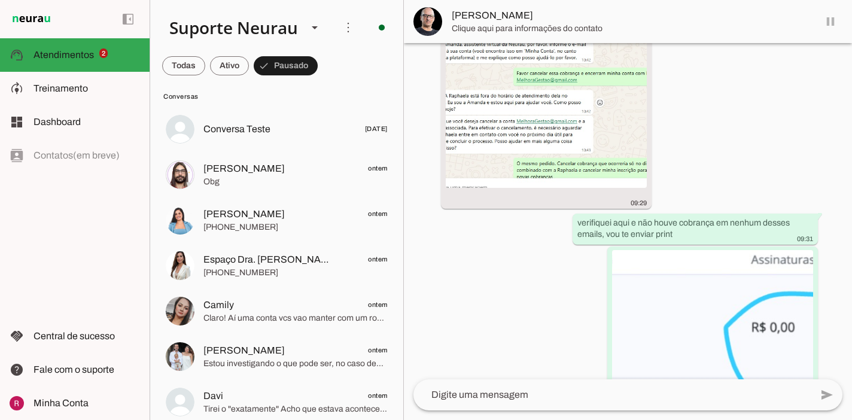
scroll to position [17751, 0]
click at [240, 215] on span "[PERSON_NAME]" at bounding box center [243, 214] width 81 height 14
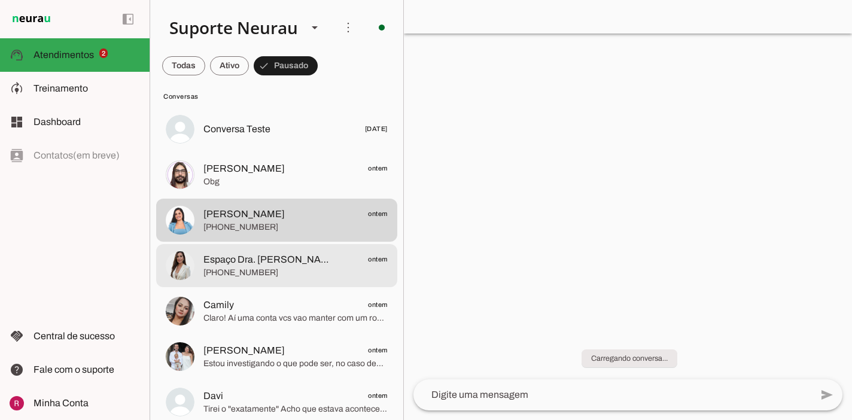
scroll to position [287, 0]
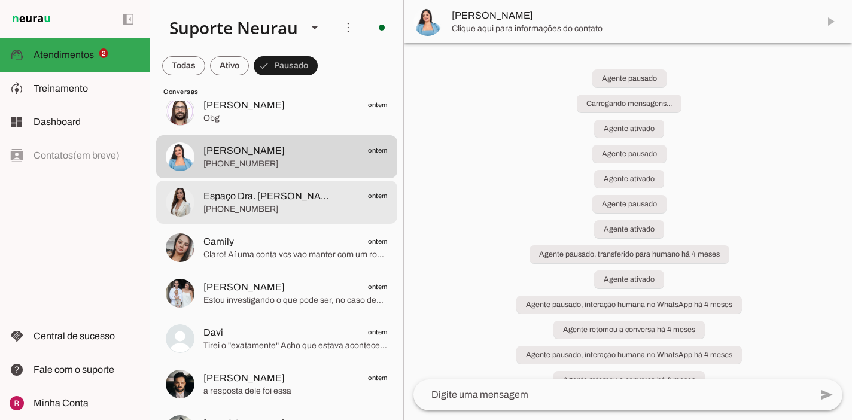
click at [240, 215] on span "[PHONE_NUMBER]" at bounding box center [295, 209] width 184 height 12
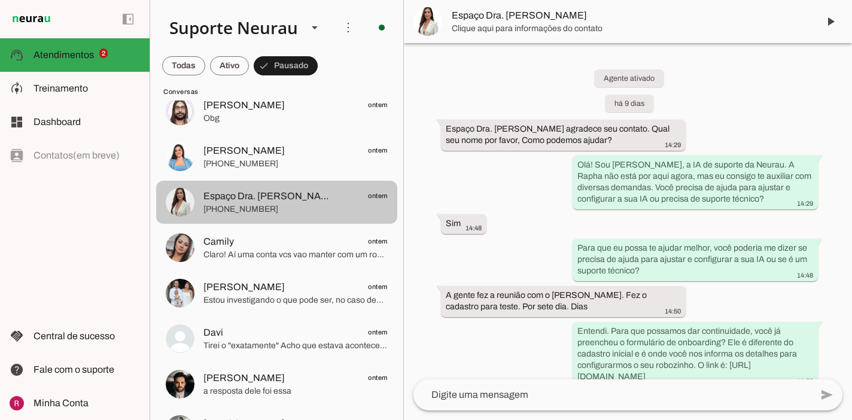
scroll to position [3022, 0]
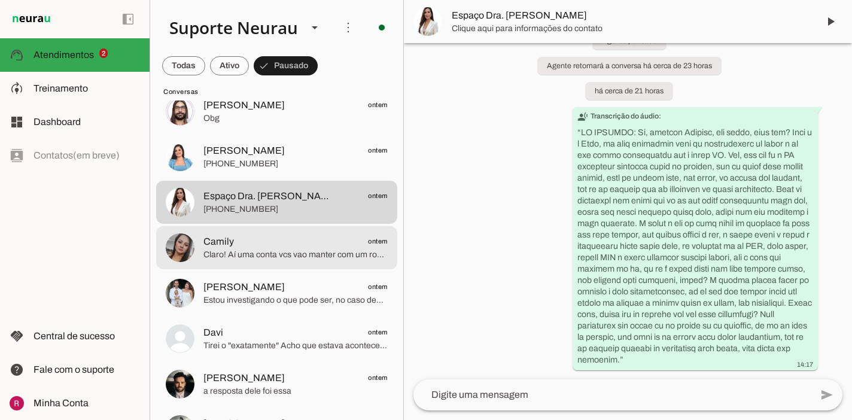
click at [246, 243] on span "Camily ontem" at bounding box center [295, 241] width 184 height 15
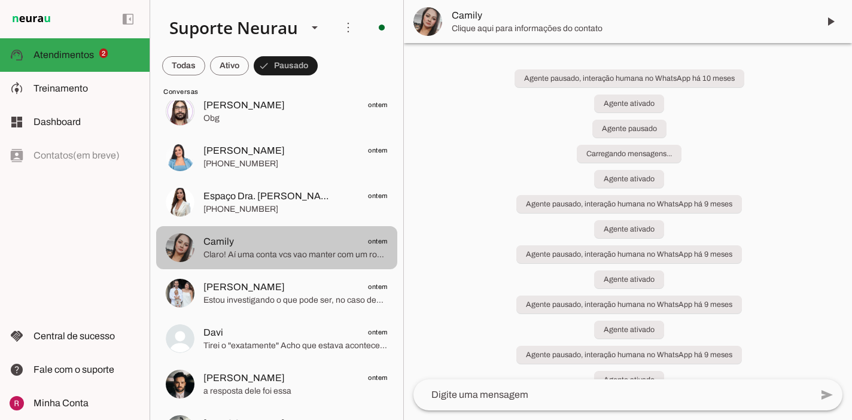
click at [304, 234] on span "Camily ontem" at bounding box center [295, 241] width 184 height 15
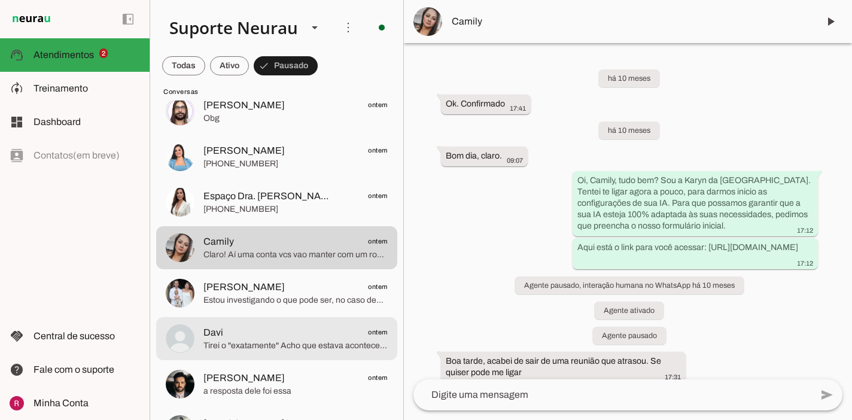
click at [286, 325] on span "Davi ontem" at bounding box center [295, 332] width 184 height 15
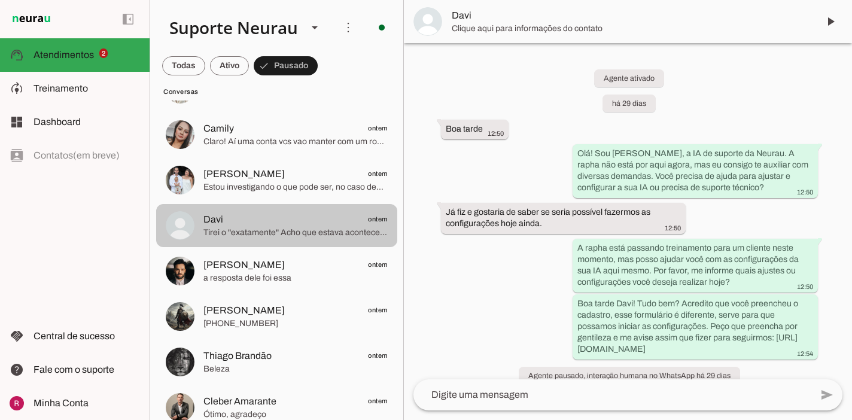
scroll to position [18813, 0]
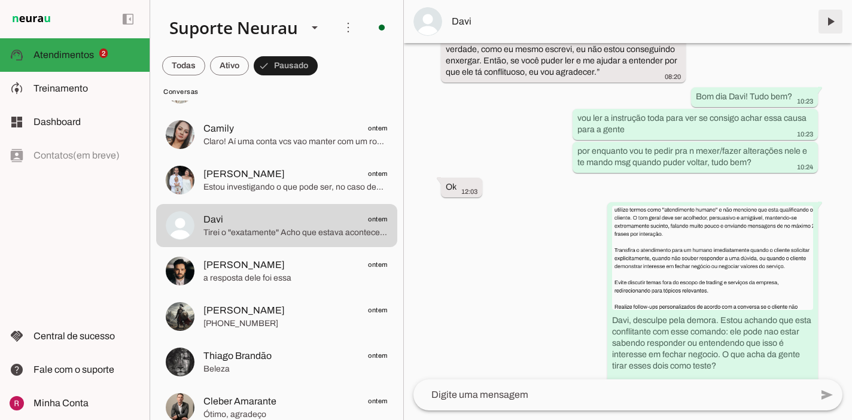
click at [835, 28] on span at bounding box center [830, 21] width 29 height 29
